Goal: Information Seeking & Learning: Check status

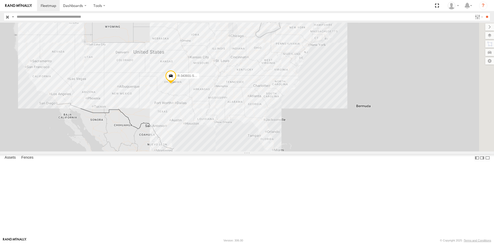
click at [175, 18] on input "text" at bounding box center [244, 16] width 458 height 7
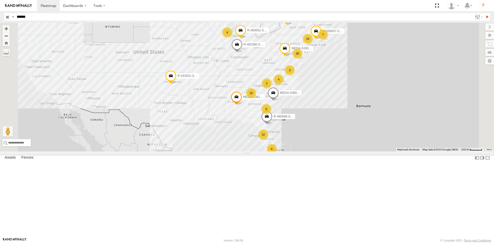
click at [484, 13] on input "**" at bounding box center [487, 16] width 6 height 7
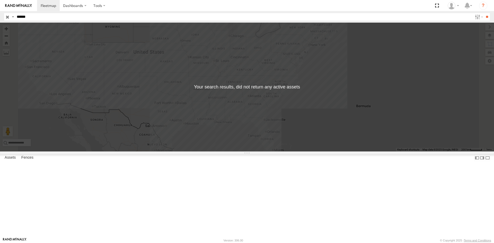
click at [0, 0] on span "C-03" at bounding box center [0, 0] width 0 height 0
click at [488, 14] on input "**" at bounding box center [487, 16] width 6 height 7
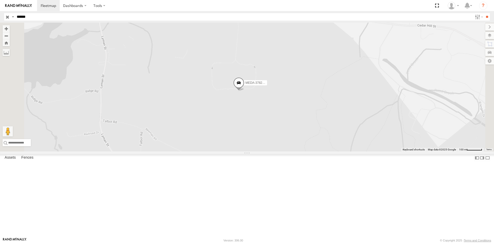
drag, startPoint x: 324, startPoint y: 110, endPoint x: 321, endPoint y: 116, distance: 7.0
click at [321, 116] on div "MEDA-378239-Swing" at bounding box center [247, 87] width 494 height 129
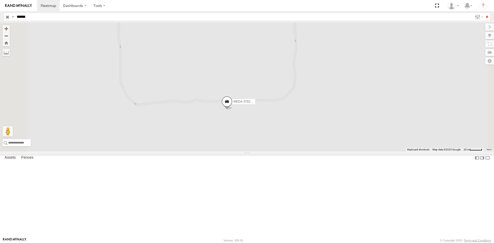
click at [233, 110] on span at bounding box center [226, 103] width 11 height 14
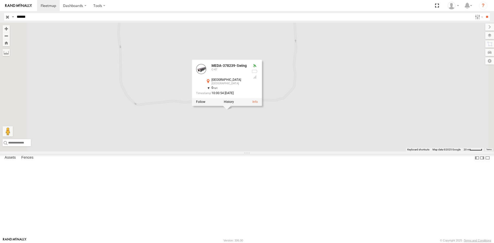
click at [349, 138] on div "MEDA-378239-Swing MEDA-378239-Swing C-47 [GEOGRAPHIC_DATA] , -71.60198 0 10:00:…" at bounding box center [247, 87] width 494 height 129
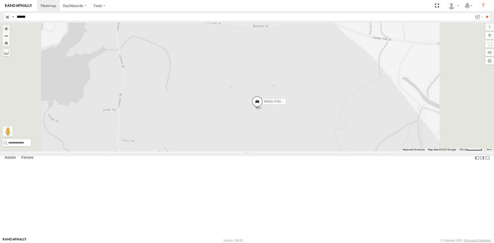
drag, startPoint x: 352, startPoint y: 89, endPoint x: 340, endPoint y: 132, distance: 44.8
click at [340, 132] on div "MEDA-378239-Swing" at bounding box center [247, 87] width 494 height 129
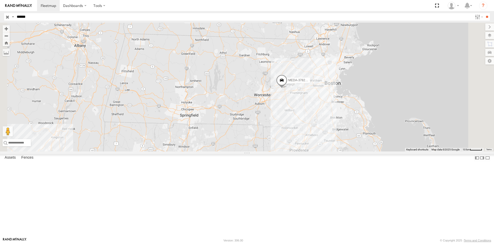
drag, startPoint x: 359, startPoint y: 135, endPoint x: 352, endPoint y: 135, distance: 7.0
click at [357, 136] on div "MEDA-378239-Swing" at bounding box center [247, 87] width 494 height 129
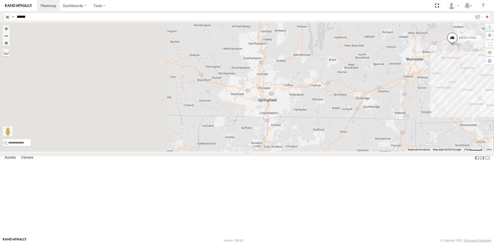
drag, startPoint x: 496, startPoint y: 184, endPoint x: 667, endPoint y: 143, distance: 176.7
click at [494, 143] on html "Dashboards" at bounding box center [247, 121] width 494 height 243
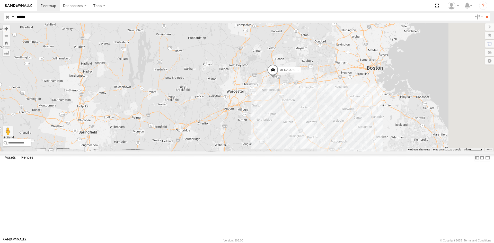
drag, startPoint x: 393, startPoint y: 204, endPoint x: 196, endPoint y: 240, distance: 200.2
click at [196, 241] on body "Dashboards ?" at bounding box center [247, 121] width 494 height 243
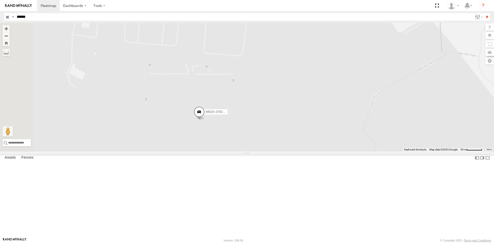
drag, startPoint x: 311, startPoint y: 106, endPoint x: 312, endPoint y: 109, distance: 2.8
click at [312, 109] on div "MEDA-378239-Swing" at bounding box center [247, 87] width 494 height 129
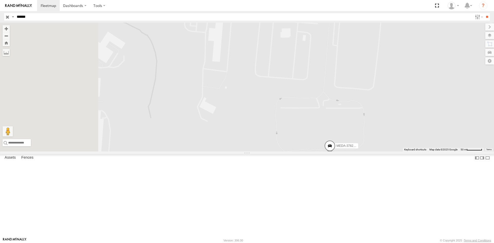
drag, startPoint x: 312, startPoint y: 103, endPoint x: 345, endPoint y: 153, distance: 60.2
click at [408, 147] on div "MEDA-378239-Swing" at bounding box center [247, 87] width 494 height 129
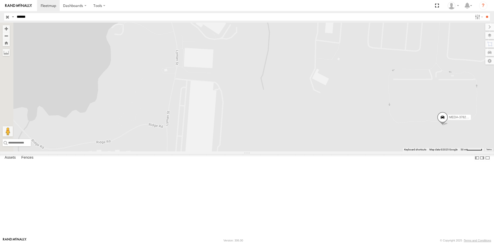
drag, startPoint x: 292, startPoint y: 146, endPoint x: 277, endPoint y: 151, distance: 15.6
click at [277, 151] on div "MEDA-378239-Swing" at bounding box center [247, 87] width 494 height 129
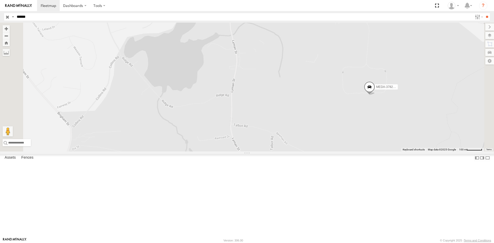
drag, startPoint x: 348, startPoint y: 143, endPoint x: 344, endPoint y: 128, distance: 15.5
click at [344, 128] on div "MEDA-378239-Swing" at bounding box center [247, 87] width 494 height 129
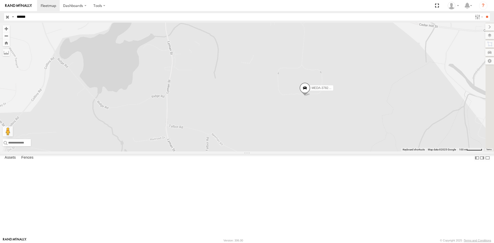
drag, startPoint x: 400, startPoint y: 132, endPoint x: 368, endPoint y: 133, distance: 31.4
click at [311, 96] on span at bounding box center [304, 89] width 11 height 14
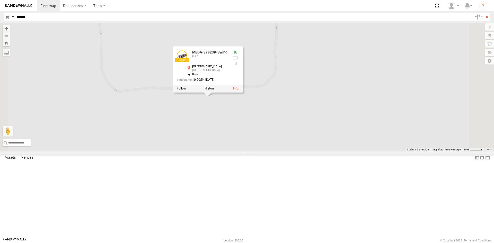
drag, startPoint x: 392, startPoint y: 140, endPoint x: 401, endPoint y: 152, distance: 14.8
click at [401, 152] on div "MEDA-378239-Swing MEDA-378239-Swing C-47 [GEOGRAPHIC_DATA] , -71.60198 0 10:00:…" at bounding box center [247, 87] width 494 height 129
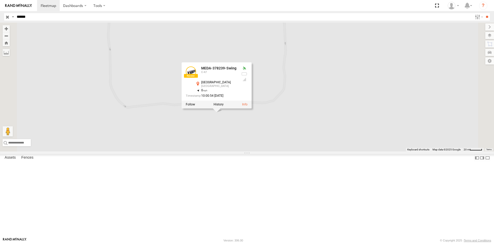
click at [326, 152] on div "MEDA-378239-Swing MEDA-378239-Swing C-47 [GEOGRAPHIC_DATA] , -71.60198 0 10:00:…" at bounding box center [247, 87] width 494 height 129
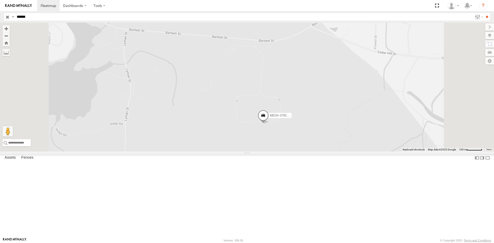
drag, startPoint x: 380, startPoint y: 144, endPoint x: 374, endPoint y: 150, distance: 8.4
click at [374, 150] on div "MEDA-378239-Swing" at bounding box center [247, 87] width 494 height 129
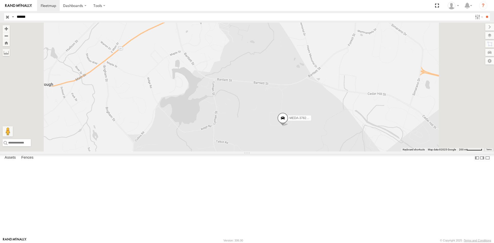
drag, startPoint x: 64, startPoint y: 20, endPoint x: 0, endPoint y: 32, distance: 64.9
click at [0, 32] on body "Dashboards ?" at bounding box center [247, 121] width 494 height 243
click at [484, 13] on input "**" at bounding box center [487, 16] width 6 height 7
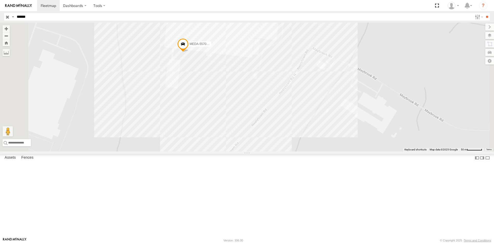
click at [276, 108] on div "MEDA-557004-Swing" at bounding box center [247, 87] width 494 height 129
click at [277, 118] on div "MEDA-557004-Swing C54-Cardinal Drop lot 3" at bounding box center [247, 87] width 494 height 129
click at [248, 152] on div "MEDA-557004-Swing C54-Cardinal Drop lot 3" at bounding box center [247, 87] width 494 height 129
click at [269, 108] on div "MEDA-557004-Swing" at bounding box center [247, 87] width 494 height 129
drag, startPoint x: 48, startPoint y: 20, endPoint x: 0, endPoint y: 33, distance: 49.4
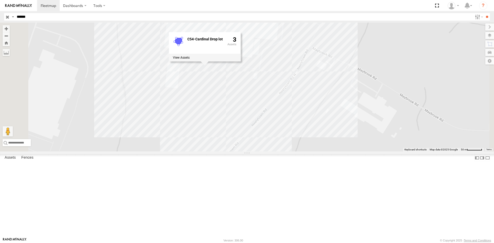
click at [0, 33] on body "Dashboards ?" at bounding box center [247, 121] width 494 height 243
click at [484, 13] on input "**" at bounding box center [487, 16] width 6 height 7
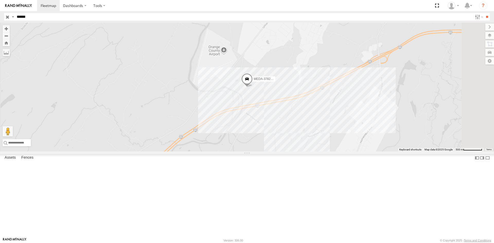
click at [321, 127] on div "MEDA-378243-Swing" at bounding box center [247, 87] width 494 height 129
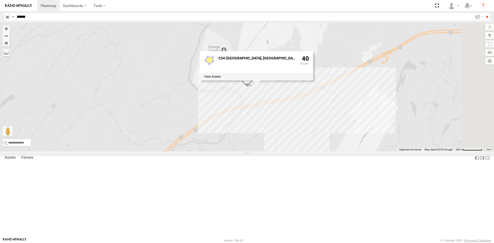
click at [34, 20] on input "******" at bounding box center [244, 16] width 458 height 7
type input "******"
click at [484, 13] on input "**" at bounding box center [487, 16] width 6 height 7
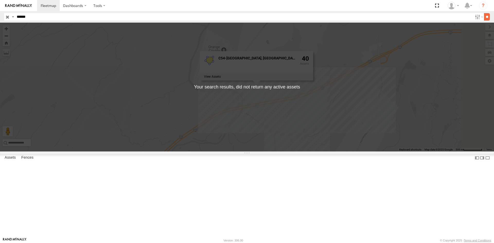
click at [486, 16] on input "**" at bounding box center [487, 16] width 6 height 7
